Goal: Transaction & Acquisition: Obtain resource

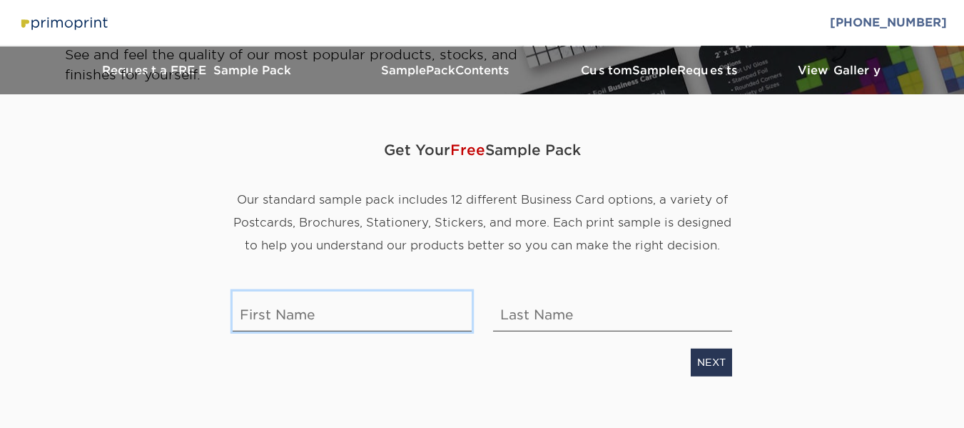
click at [319, 314] on input "text" at bounding box center [352, 311] width 239 height 40
type input "[PERSON_NAME]"
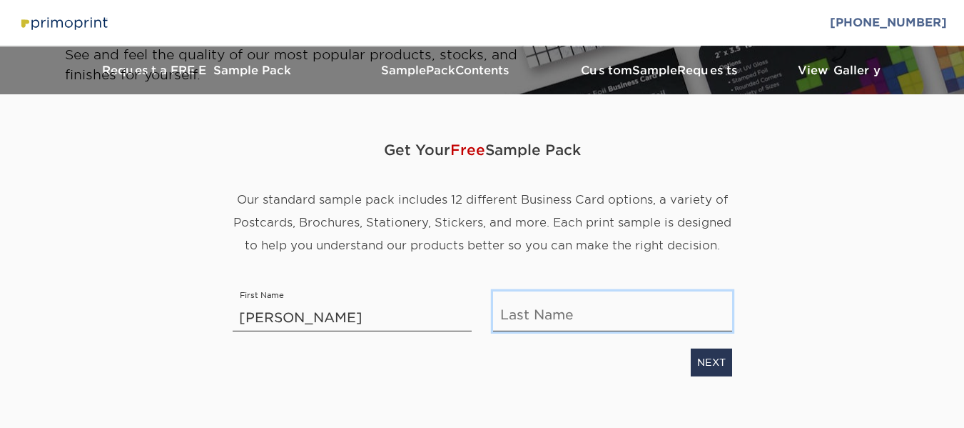
type input "West"
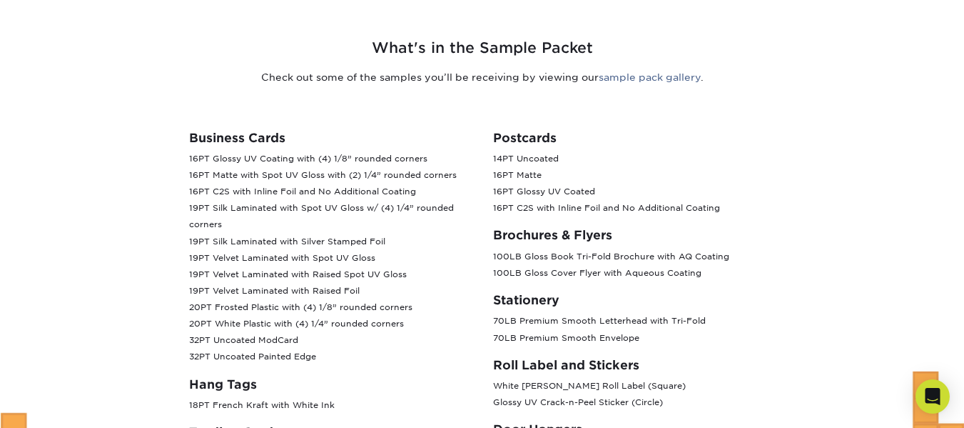
scroll to position [571, 0]
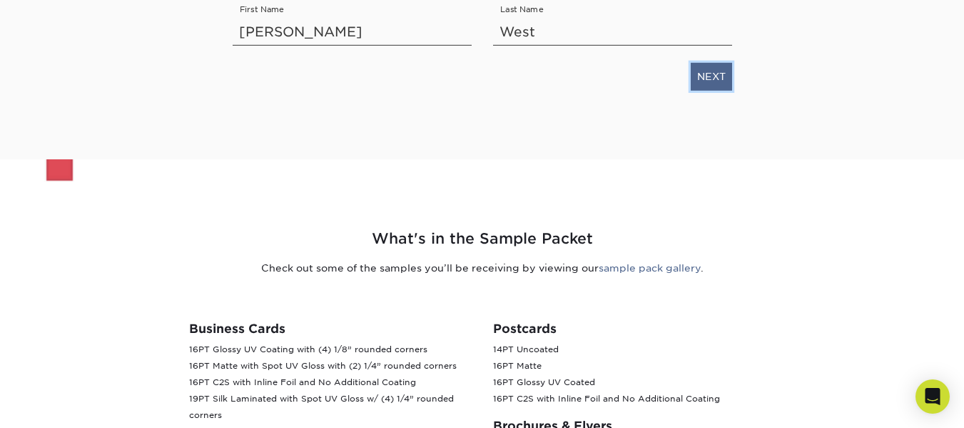
click at [718, 78] on link "NEXT" at bounding box center [711, 76] width 41 height 27
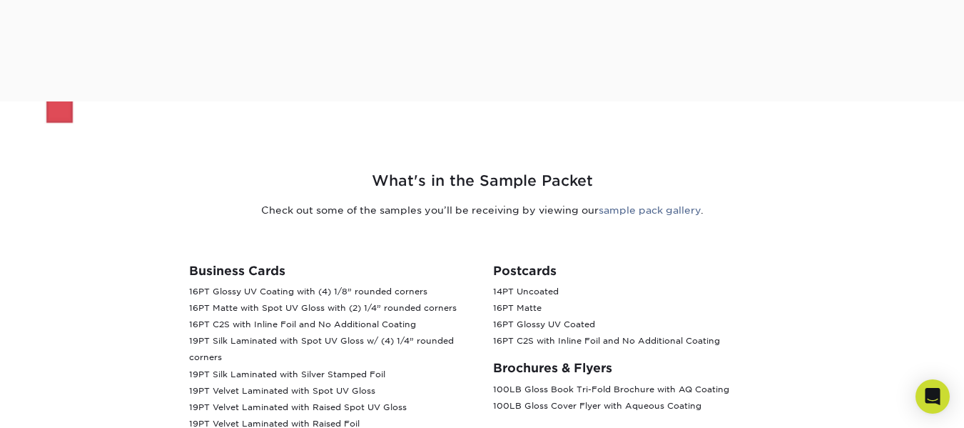
scroll to position [36, 0]
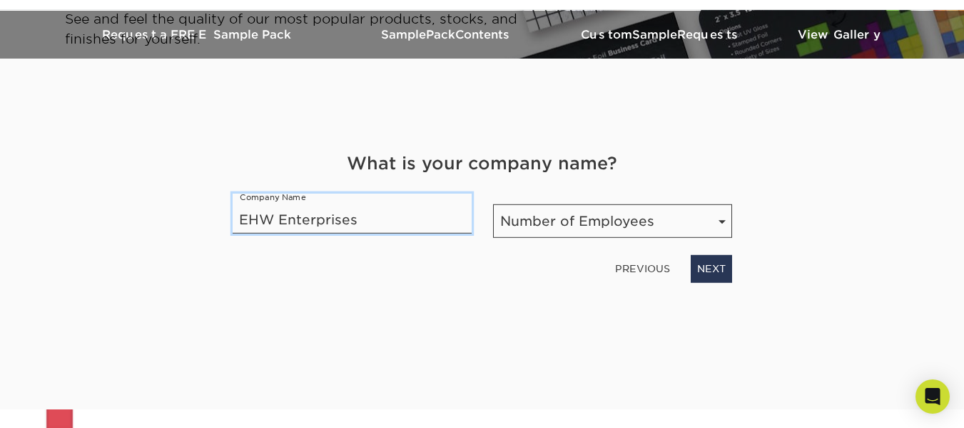
type input "EHW Enterprises"
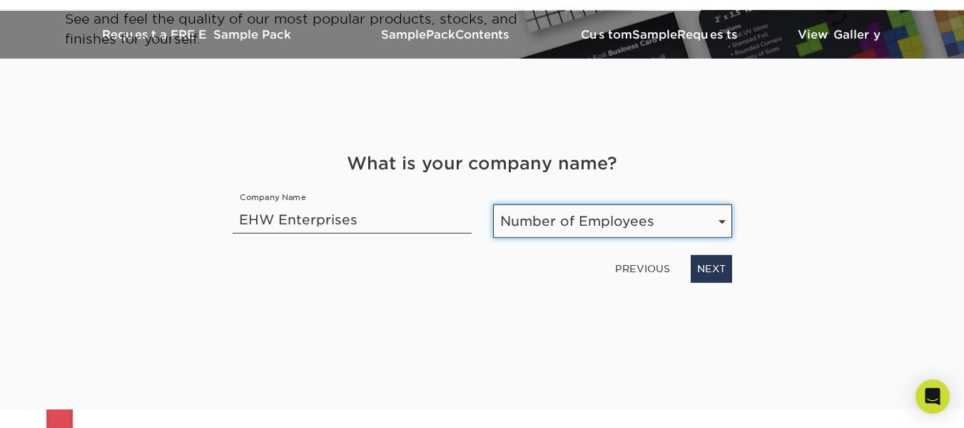
click at [566, 231] on select "Number of Employees Self-employed 1-10 employees 11-50 employees 51-200 employe…" at bounding box center [612, 221] width 239 height 34
select select "Self-employed"
click at [493, 204] on select "Number of Employees Self-employed 1-10 employees 11-50 employees 51-200 employe…" at bounding box center [612, 221] width 239 height 34
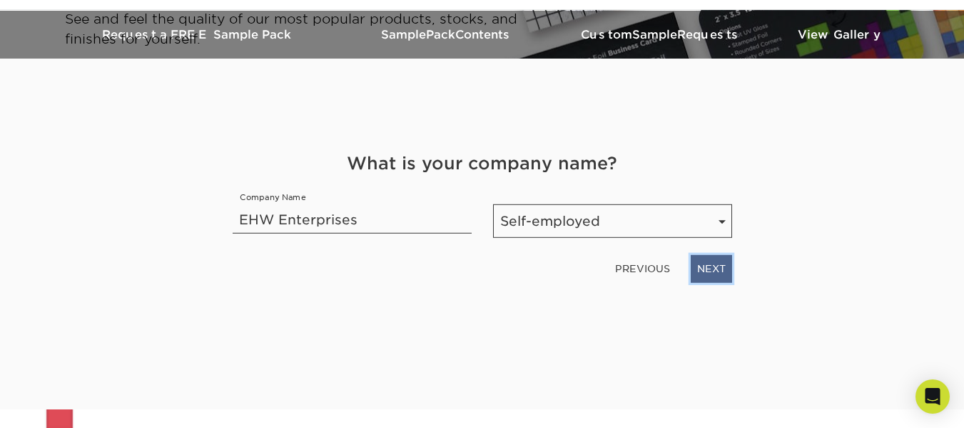
click at [702, 265] on link "NEXT" at bounding box center [711, 268] width 41 height 27
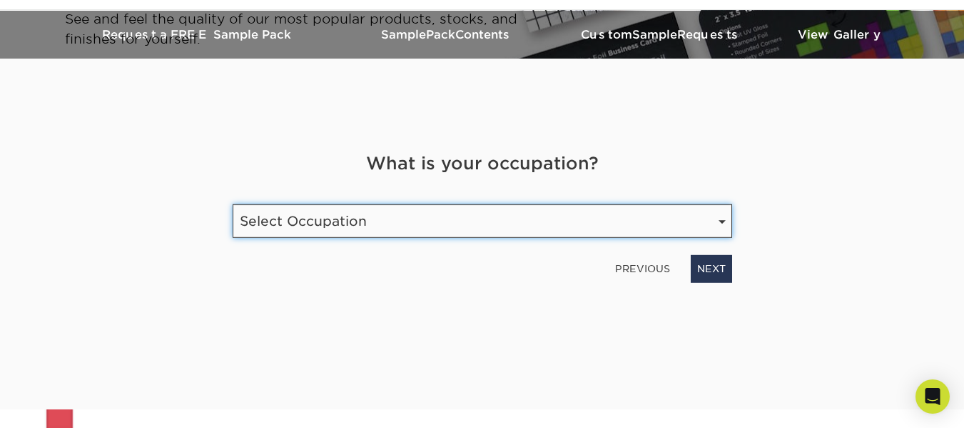
click at [433, 223] on select "Select Occupation Agency Automotive Blogger Cleaning Services Construction Educ…" at bounding box center [483, 221] width 500 height 34
select select "Marketing"
click at [233, 204] on select "Select Occupation Agency Automotive Blogger Cleaning Services Construction Educ…" at bounding box center [483, 221] width 500 height 34
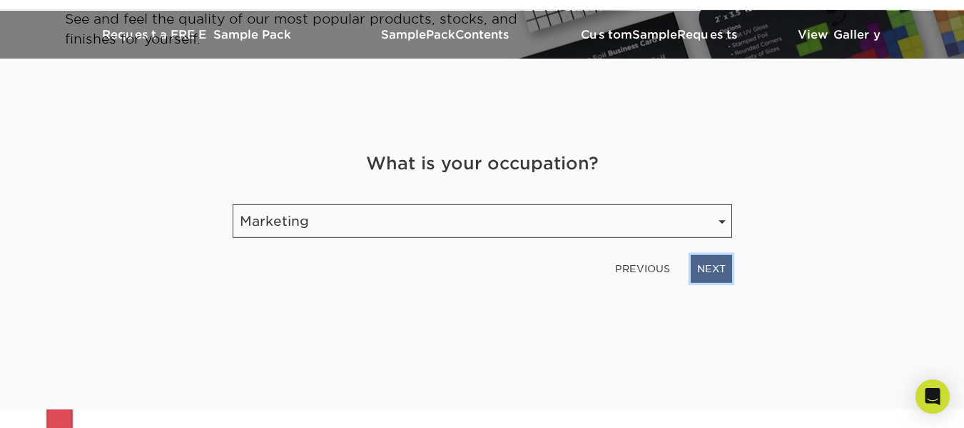
click at [703, 258] on link "NEXT" at bounding box center [711, 268] width 41 height 27
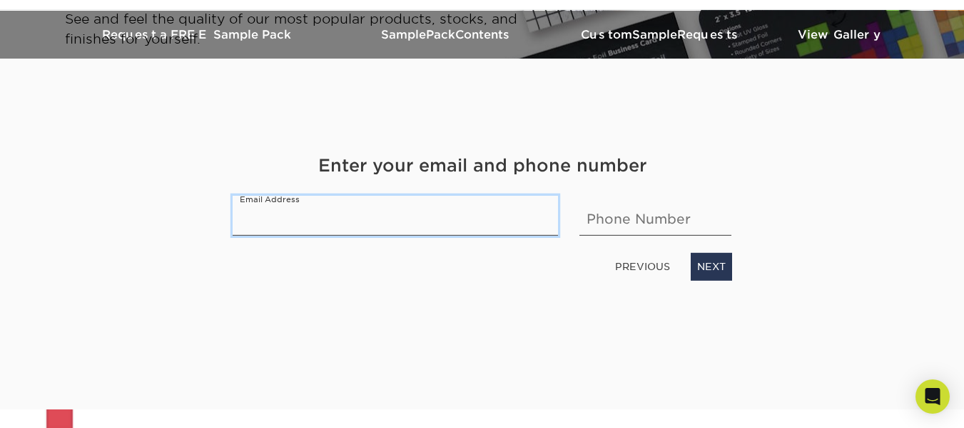
click at [392, 224] on input "email" at bounding box center [396, 216] width 326 height 40
type input "[EMAIL_ADDRESS][DOMAIN_NAME]"
type input "9258904811"
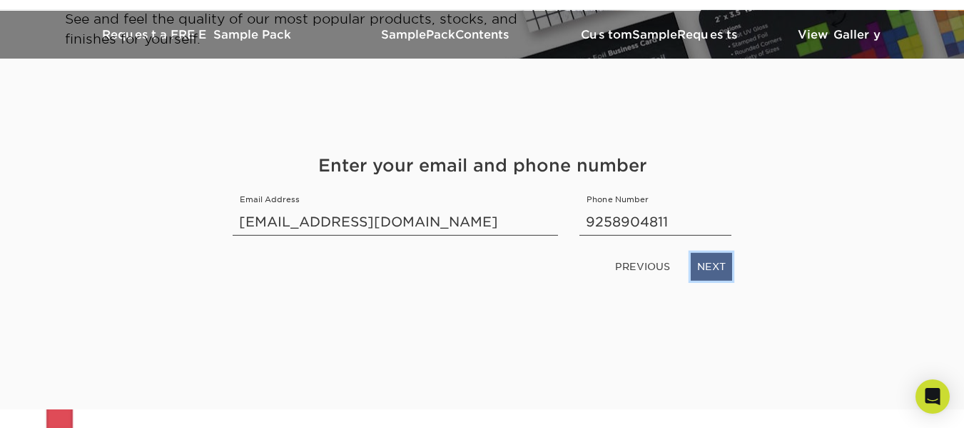
click at [707, 267] on link "NEXT" at bounding box center [711, 266] width 41 height 27
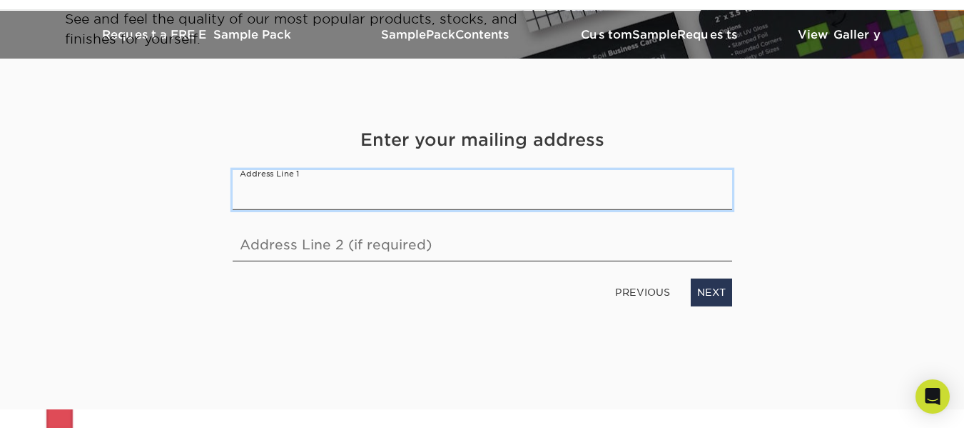
click at [383, 203] on input "text" at bounding box center [483, 190] width 500 height 40
type input "[STREET_ADDRESS]"
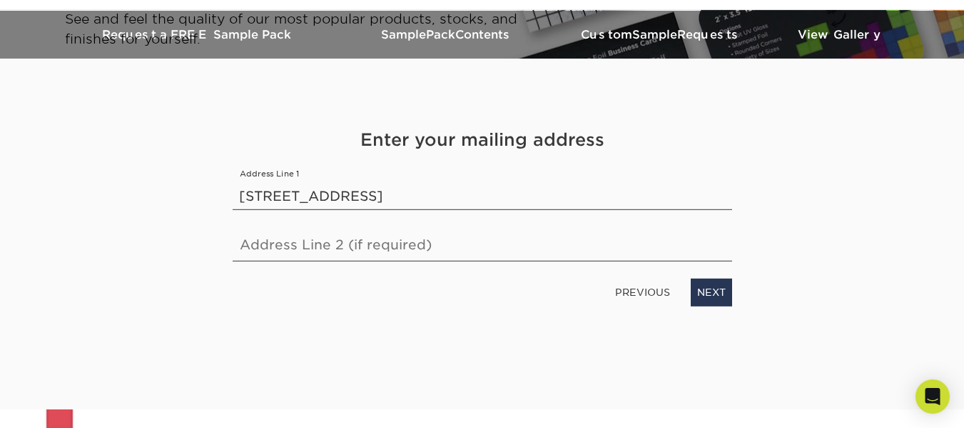
type input "Unit 14"
click at [708, 289] on link "NEXT" at bounding box center [711, 291] width 41 height 27
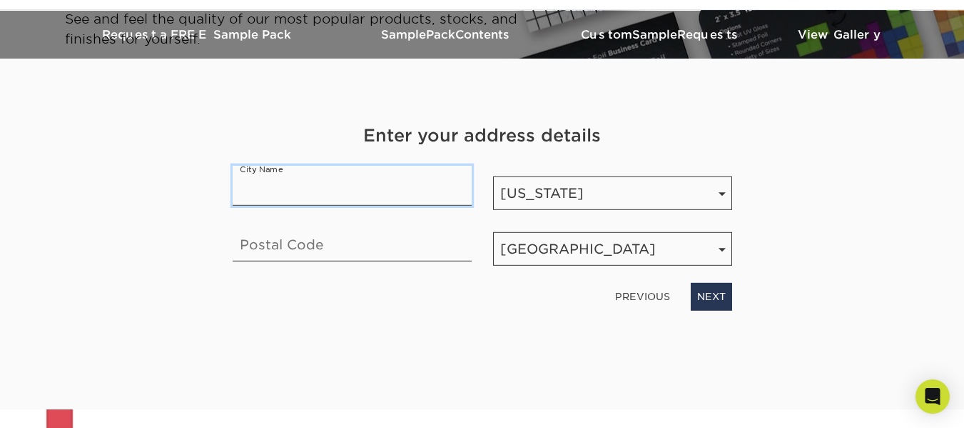
click at [365, 185] on input "text" at bounding box center [352, 186] width 239 height 40
type input "San [PERSON_NAME]"
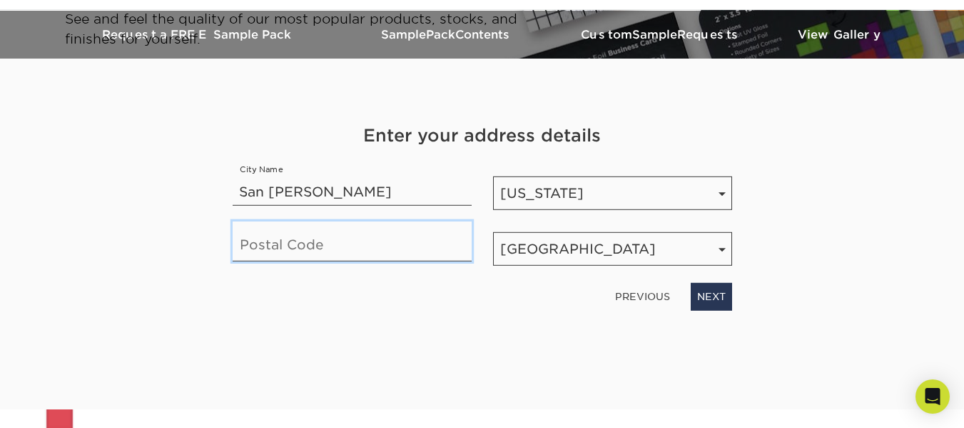
type input "94583"
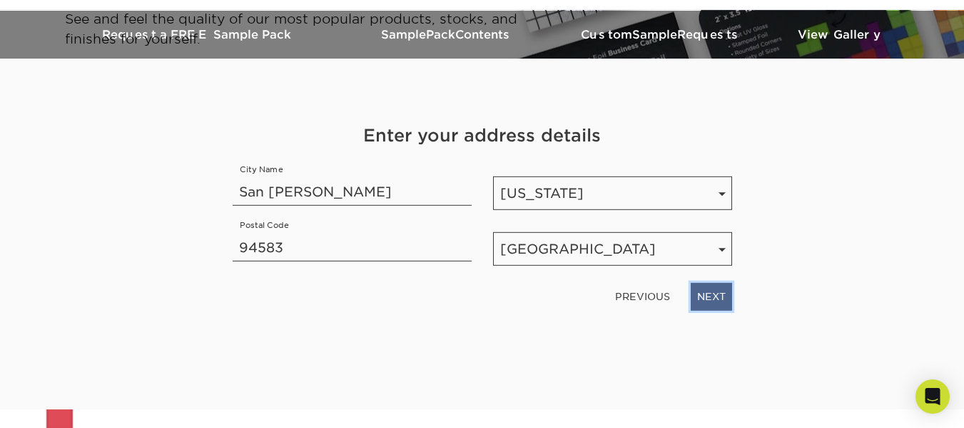
click at [709, 291] on link "NEXT" at bounding box center [711, 296] width 41 height 27
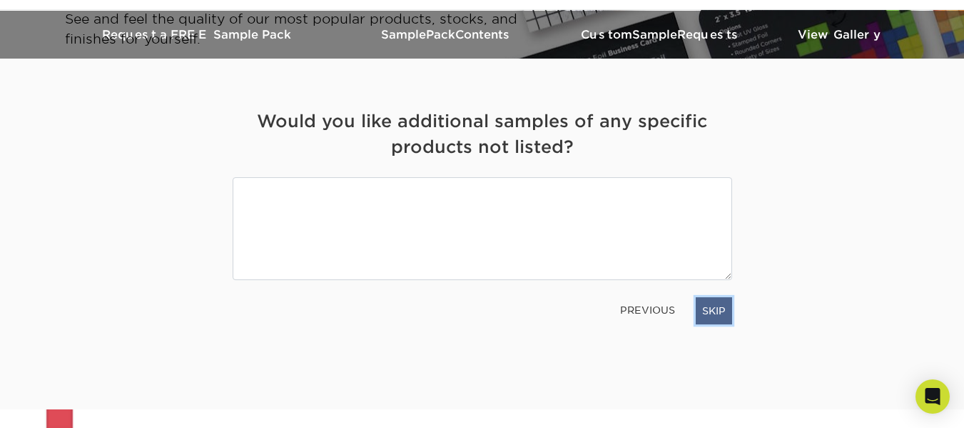
click at [701, 310] on link "SKIP" at bounding box center [714, 310] width 36 height 27
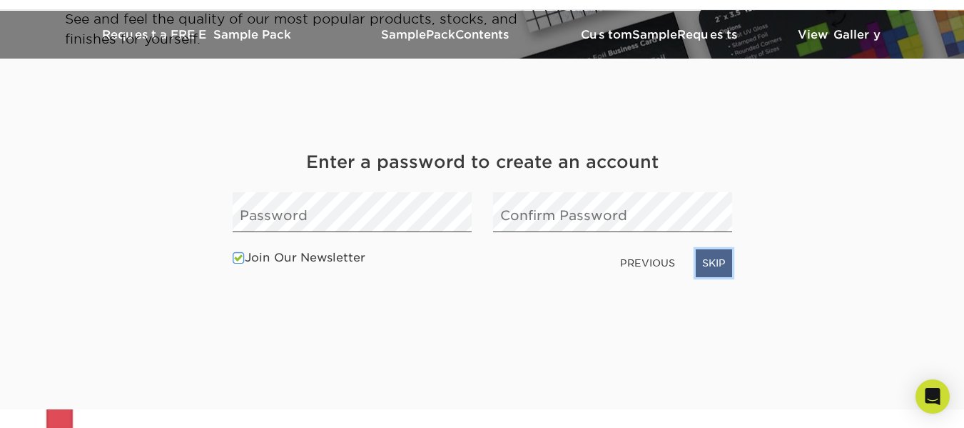
click at [718, 264] on link "SKIP" at bounding box center [714, 262] width 36 height 27
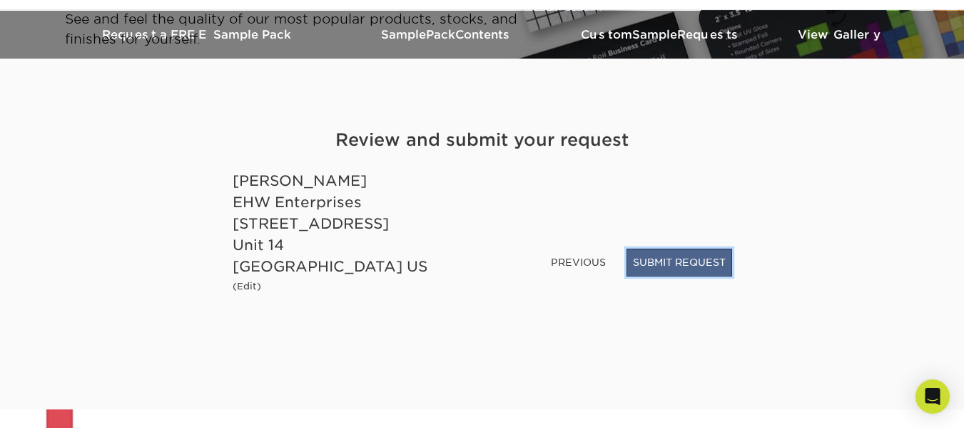
click at [682, 263] on button "SUBMIT REQUEST" at bounding box center [680, 261] width 106 height 27
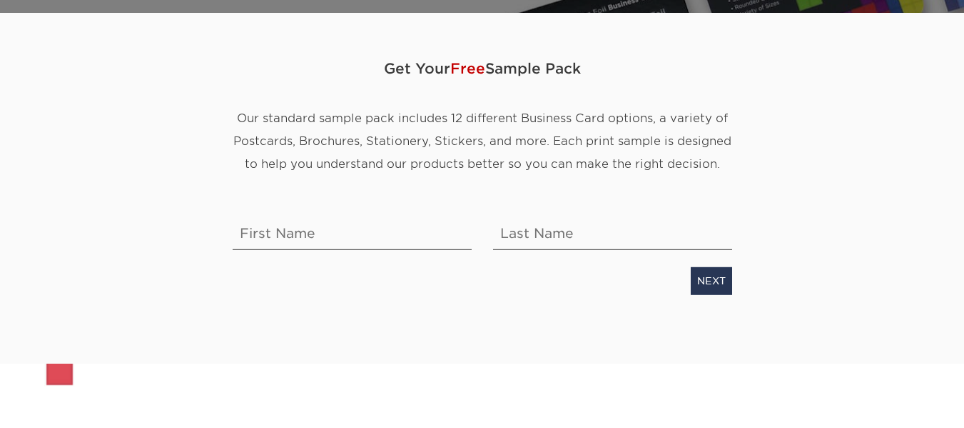
scroll to position [36, 0]
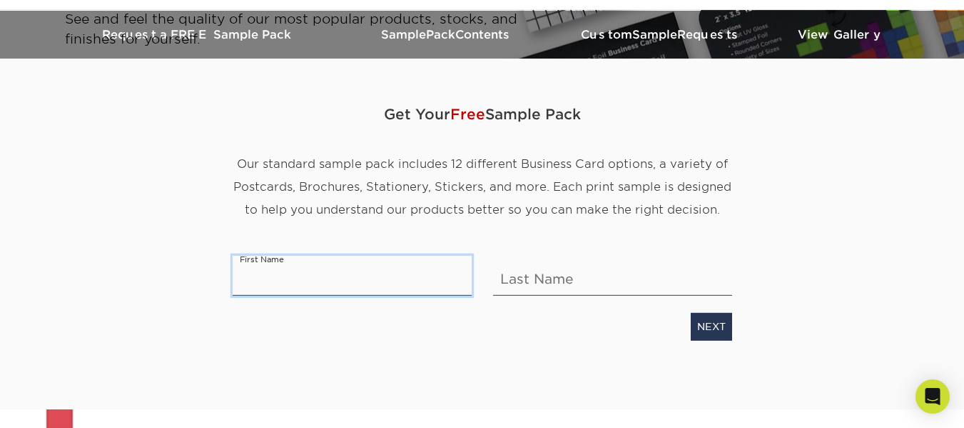
click at [307, 282] on input "text" at bounding box center [352, 276] width 239 height 40
type input "[PERSON_NAME]"
type input "West"
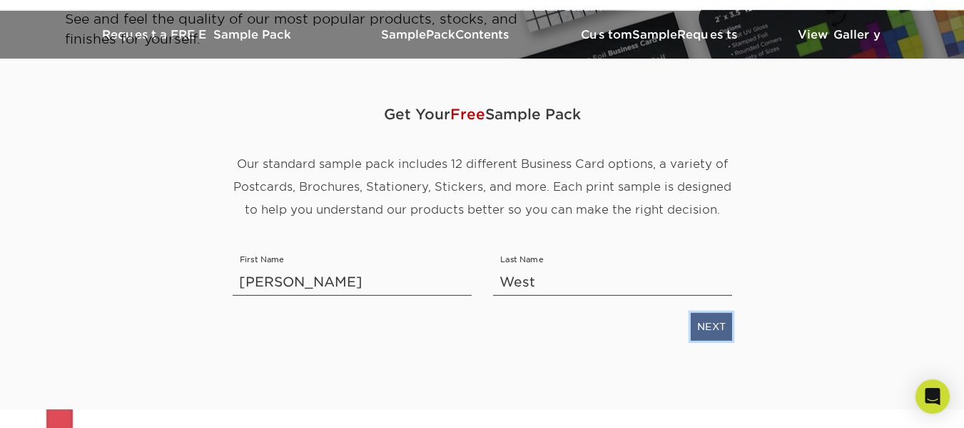
click at [714, 324] on link "NEXT" at bounding box center [711, 326] width 41 height 27
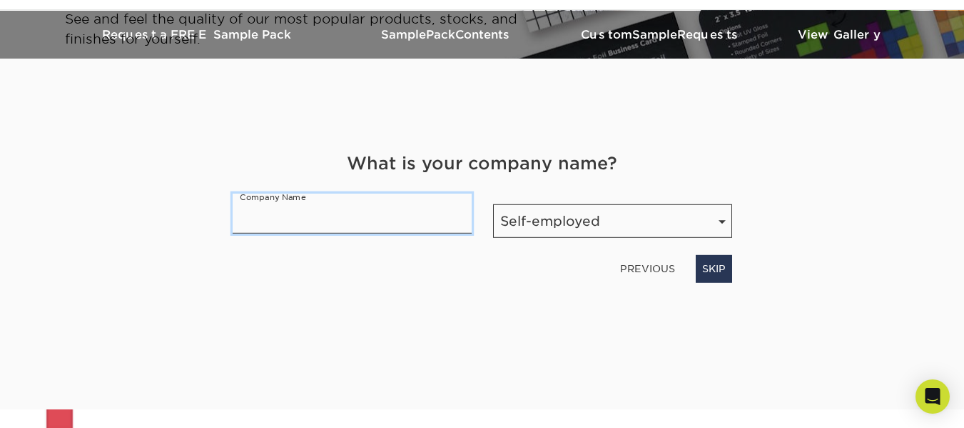
click at [336, 221] on input "text" at bounding box center [352, 213] width 239 height 40
type input "EHW Enterprises"
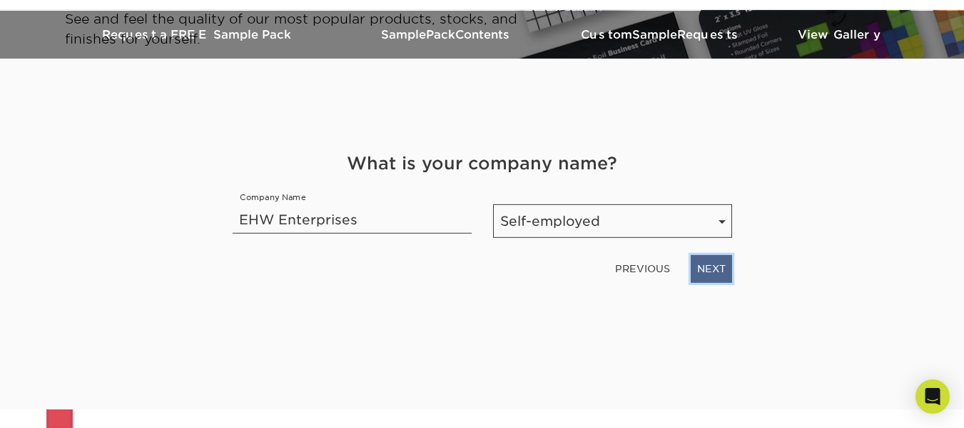
click at [706, 274] on link "NEXT" at bounding box center [711, 268] width 41 height 27
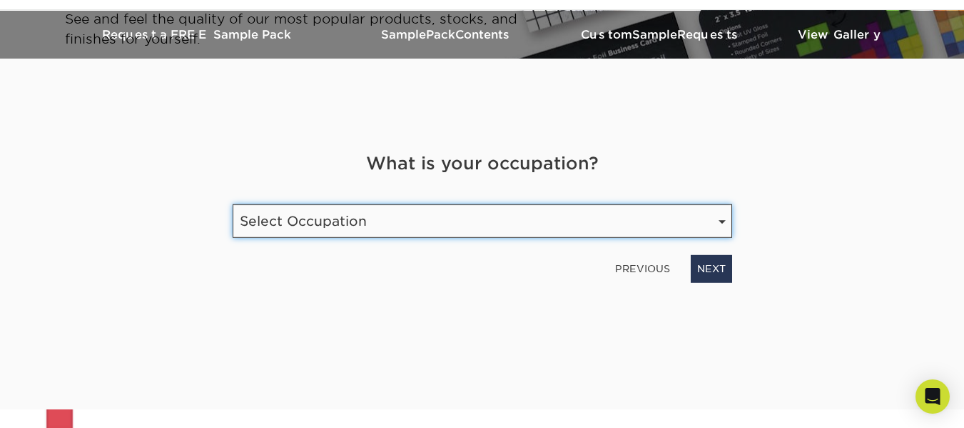
click at [458, 231] on select "Select Occupation Agency Automotive Blogger Cleaning Services Construction Educ…" at bounding box center [483, 221] width 500 height 34
select select "Marketing"
click at [233, 204] on select "Select Occupation Agency Automotive Blogger Cleaning Services Construction Educ…" at bounding box center [483, 221] width 500 height 34
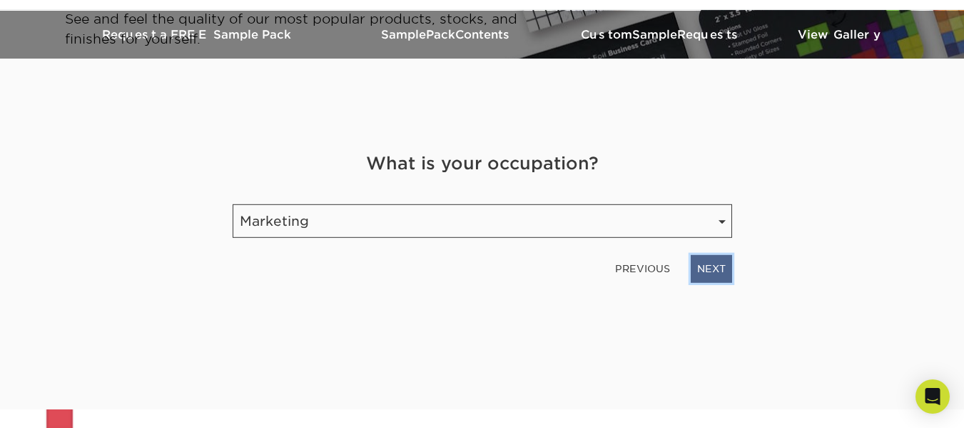
click at [722, 263] on link "NEXT" at bounding box center [711, 268] width 41 height 27
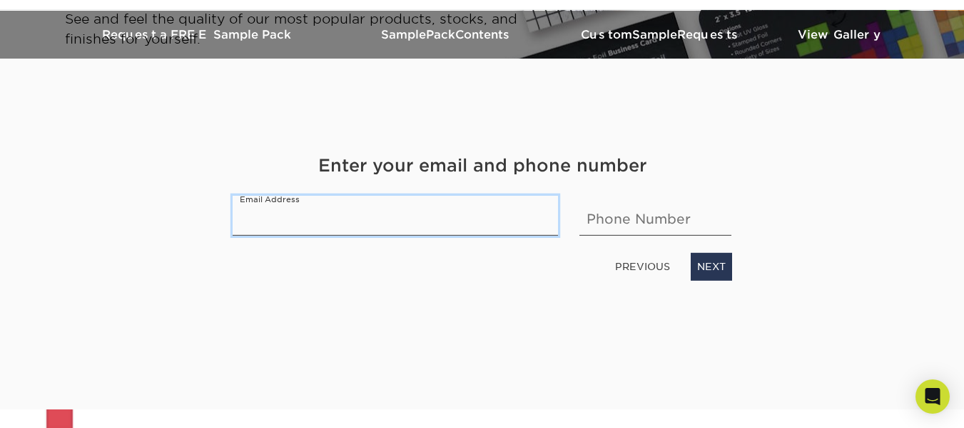
click at [485, 208] on input "email" at bounding box center [396, 216] width 326 height 40
type input "[EMAIL_ADDRESS][DOMAIN_NAME]"
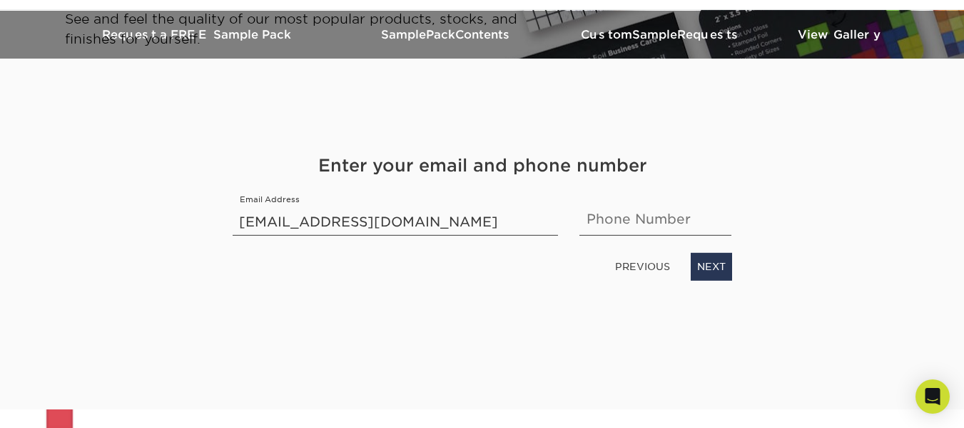
type input "9258904811"
click at [715, 266] on link "NEXT" at bounding box center [711, 266] width 41 height 27
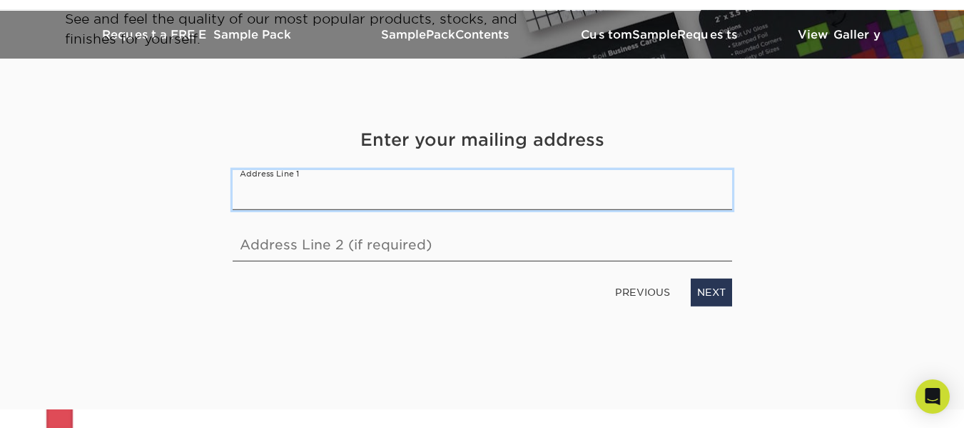
click at [450, 193] on input "text" at bounding box center [483, 190] width 500 height 40
type input "[STREET_ADDRESS]"
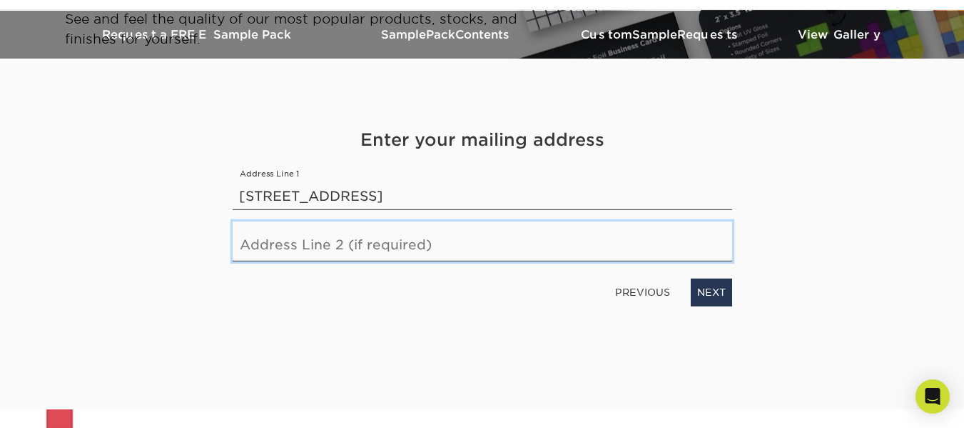
type input "Unit 14"
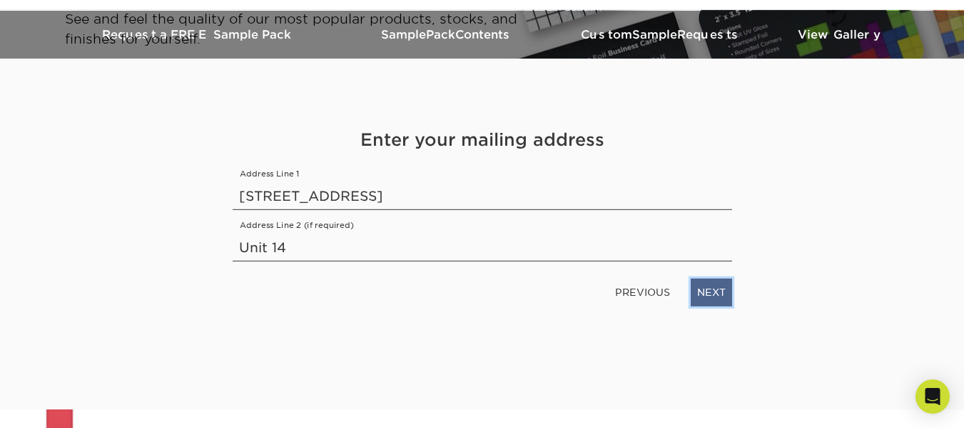
click at [717, 294] on link "NEXT" at bounding box center [711, 291] width 41 height 27
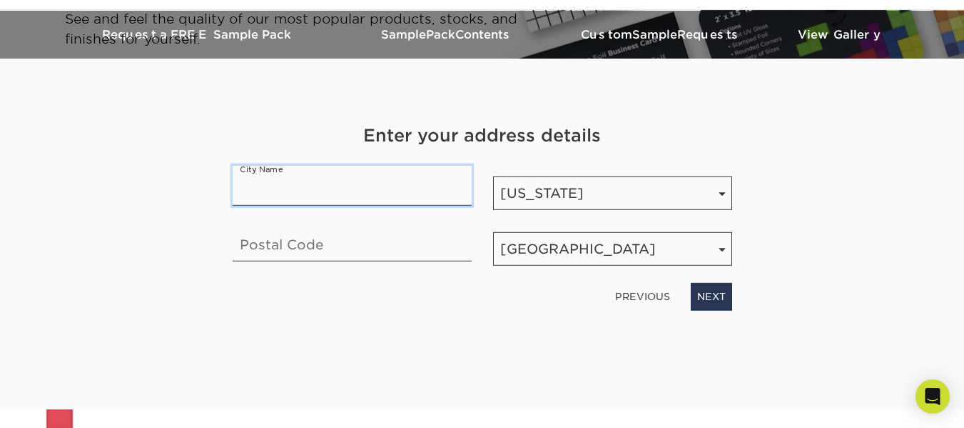
click at [366, 190] on input "text" at bounding box center [352, 186] width 239 height 40
type input "San [PERSON_NAME]"
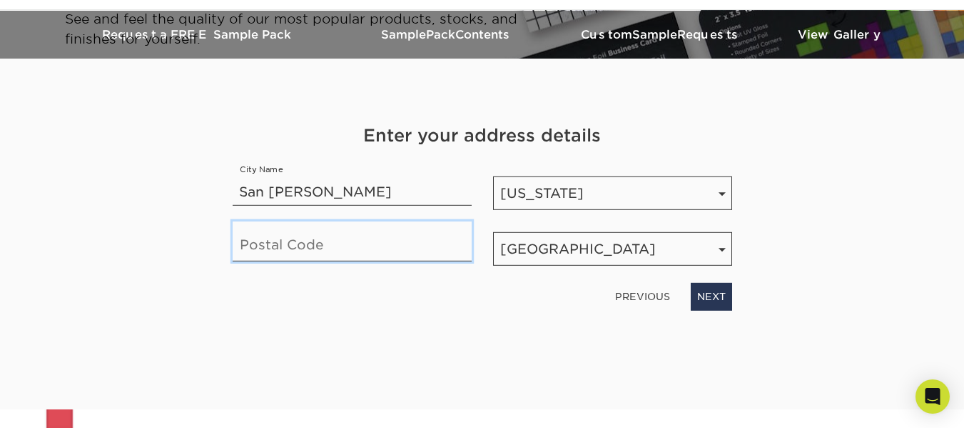
type input "94583"
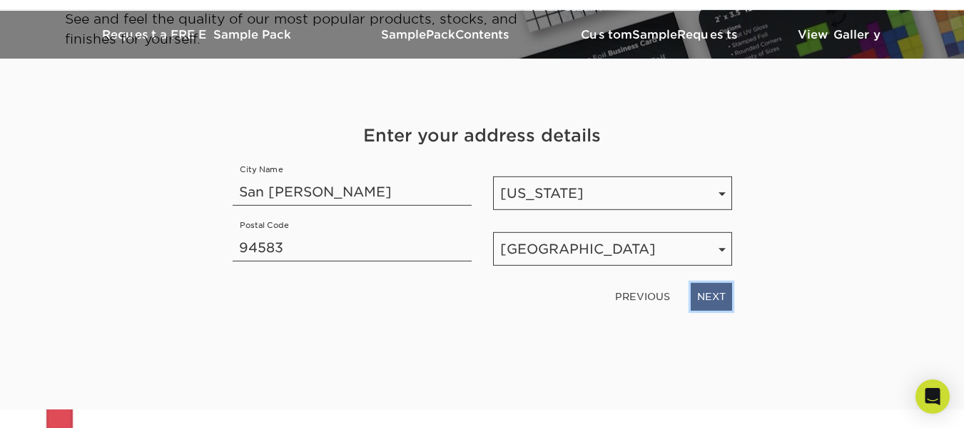
click at [715, 299] on link "NEXT" at bounding box center [711, 296] width 41 height 27
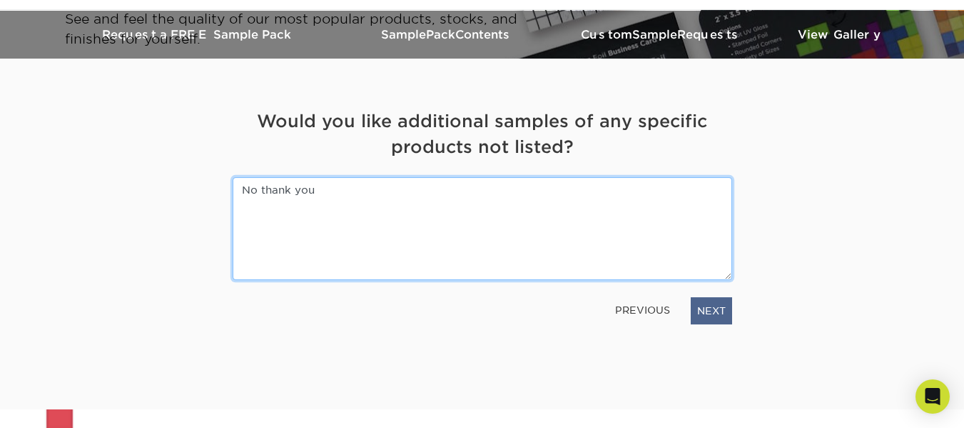
type textarea "No thank you"
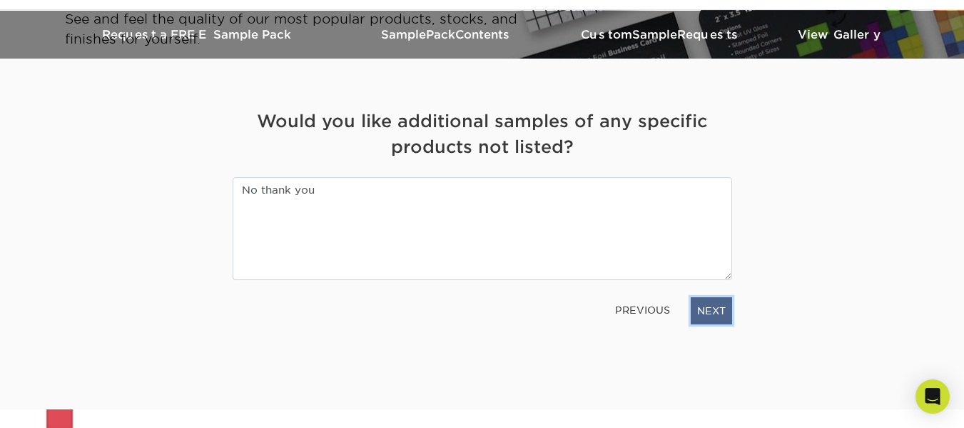
click at [721, 312] on link "NEXT" at bounding box center [711, 310] width 41 height 27
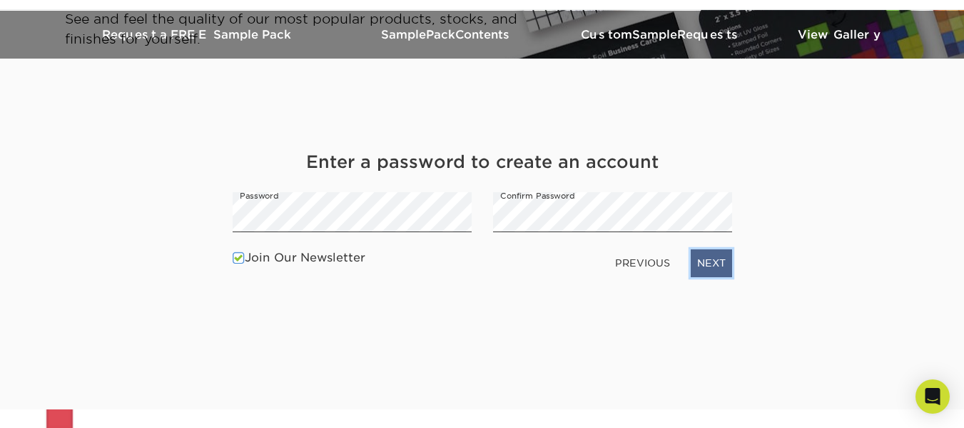
click at [713, 259] on link "NEXT" at bounding box center [711, 262] width 41 height 27
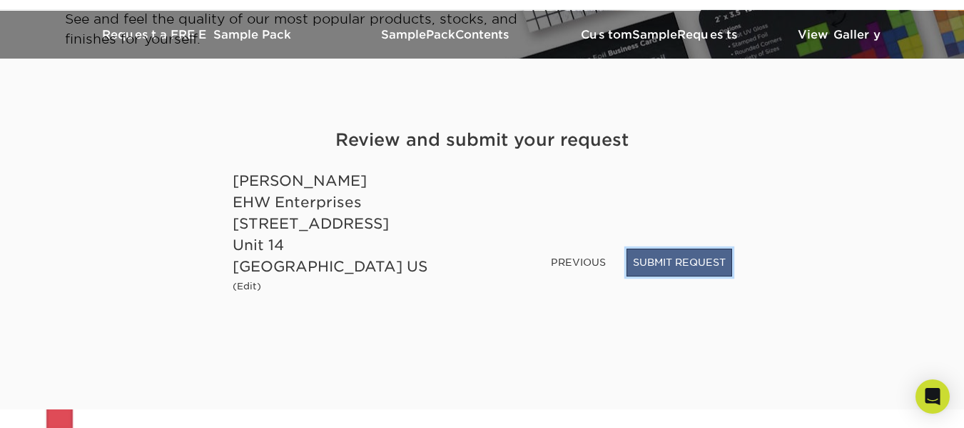
click at [674, 261] on button "SUBMIT REQUEST" at bounding box center [680, 261] width 106 height 27
